Goal: Task Accomplishment & Management: Complete application form

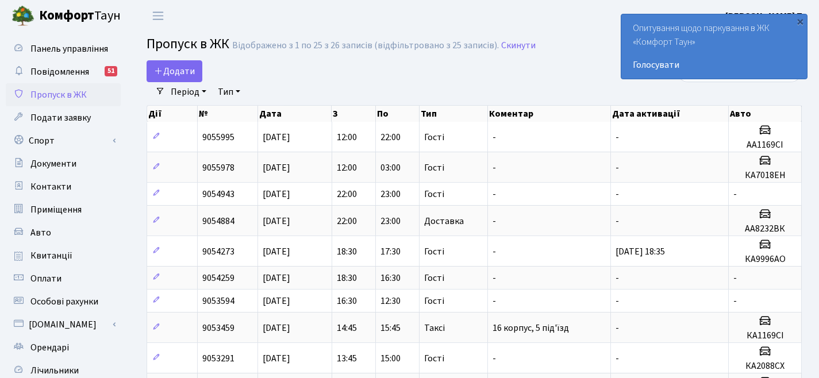
select select "25"
click at [179, 79] on link "Додати" at bounding box center [175, 71] width 56 height 22
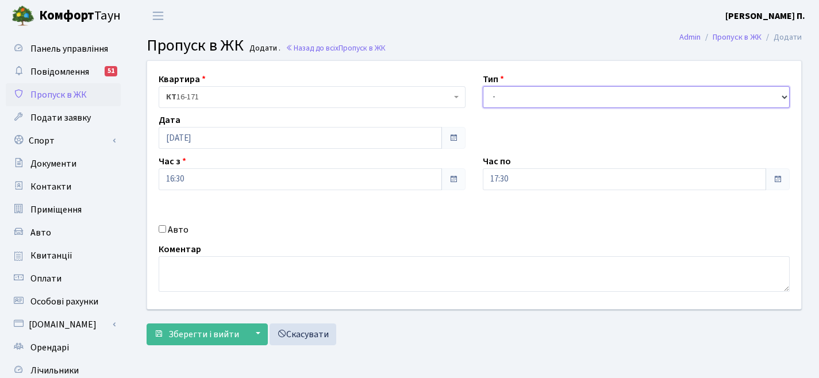
click at [542, 98] on select "- Доставка Таксі Гості Сервіс" at bounding box center [636, 97] width 307 height 22
select select "3"
click at [174, 231] on label "Авто" at bounding box center [178, 230] width 21 height 14
click at [166, 231] on input "Авто" at bounding box center [162, 228] width 7 height 7
checkbox input "true"
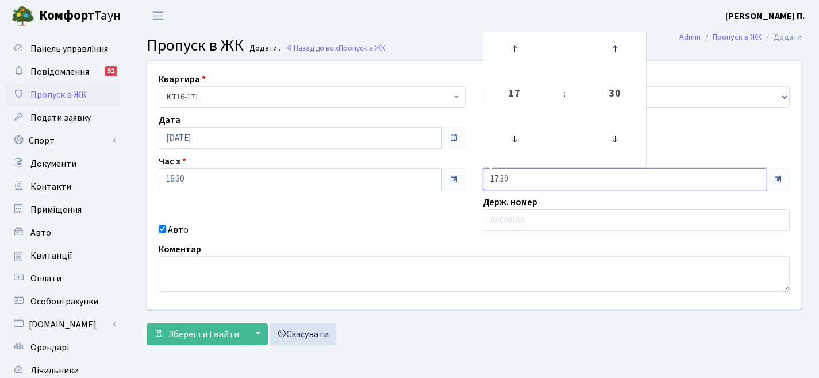
click at [529, 175] on input "17:30" at bounding box center [625, 179] width 284 height 22
click at [511, 51] on icon at bounding box center [514, 48] width 31 height 31
type input "19:30"
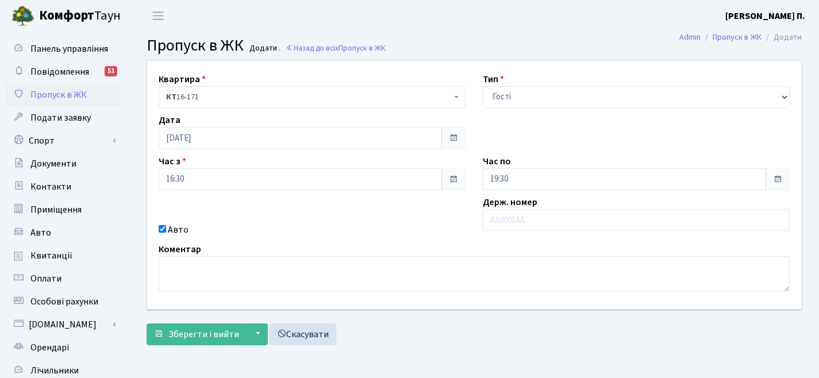
click at [159, 228] on input "Авто" at bounding box center [162, 228] width 7 height 7
checkbox input "false"
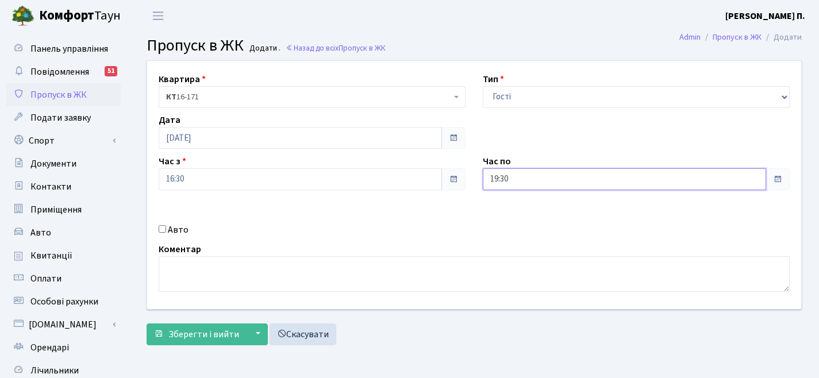
click at [519, 182] on input "19:30" at bounding box center [625, 179] width 284 height 22
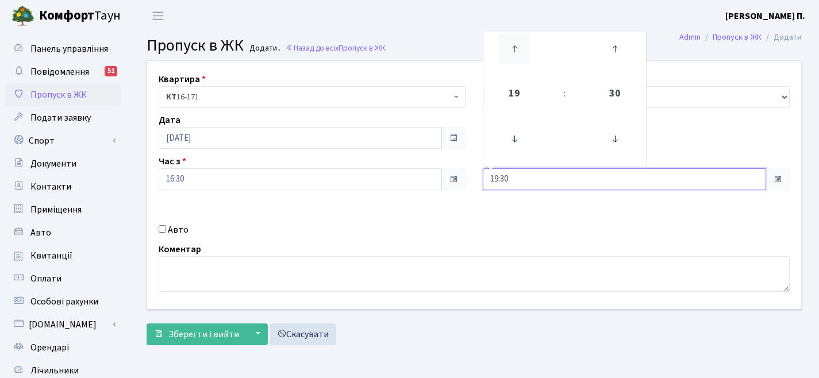
click at [517, 47] on icon at bounding box center [514, 48] width 31 height 31
click at [519, 136] on icon at bounding box center [514, 139] width 31 height 31
type input "19:30"
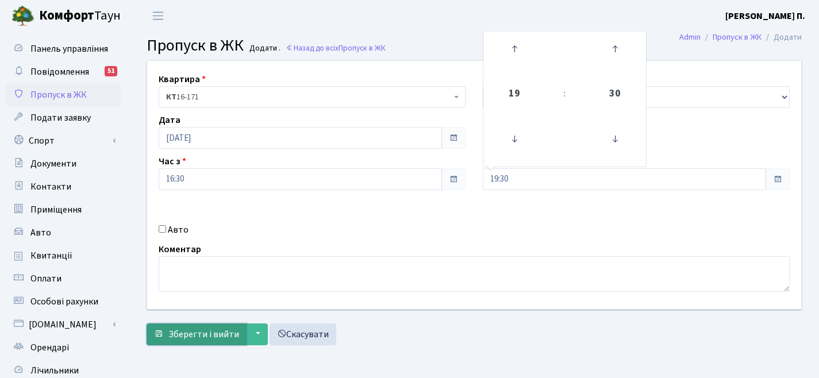
click at [206, 336] on span "Зберегти і вийти" at bounding box center [203, 334] width 71 height 13
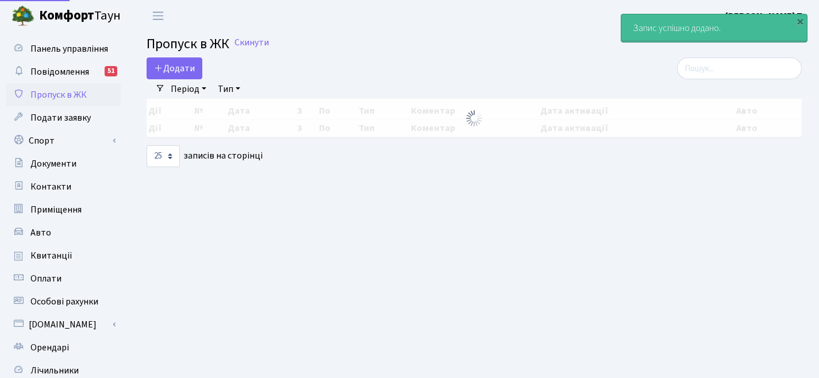
select select "25"
